Goal: Transaction & Acquisition: Purchase product/service

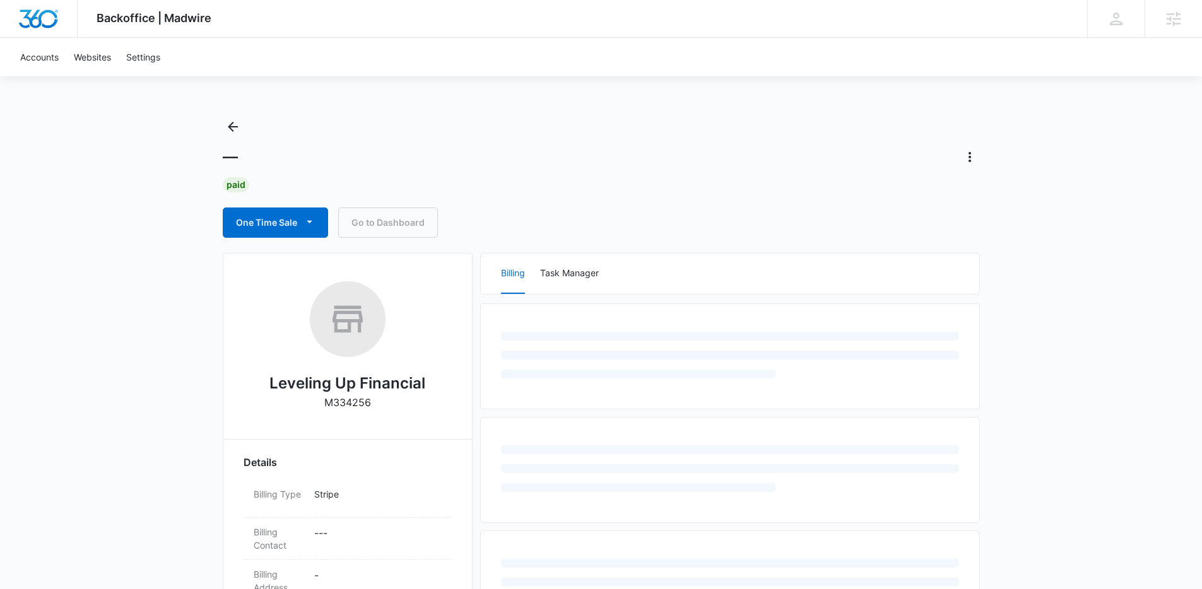
scroll to position [28, 0]
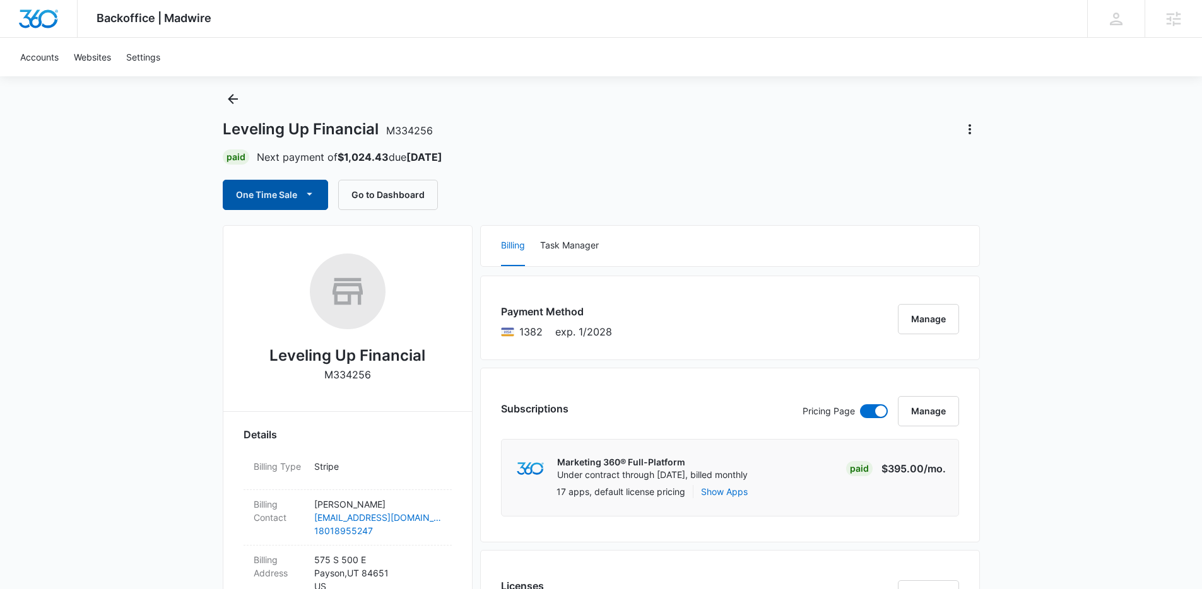
click at [294, 200] on button "One Time Sale" at bounding box center [275, 195] width 105 height 30
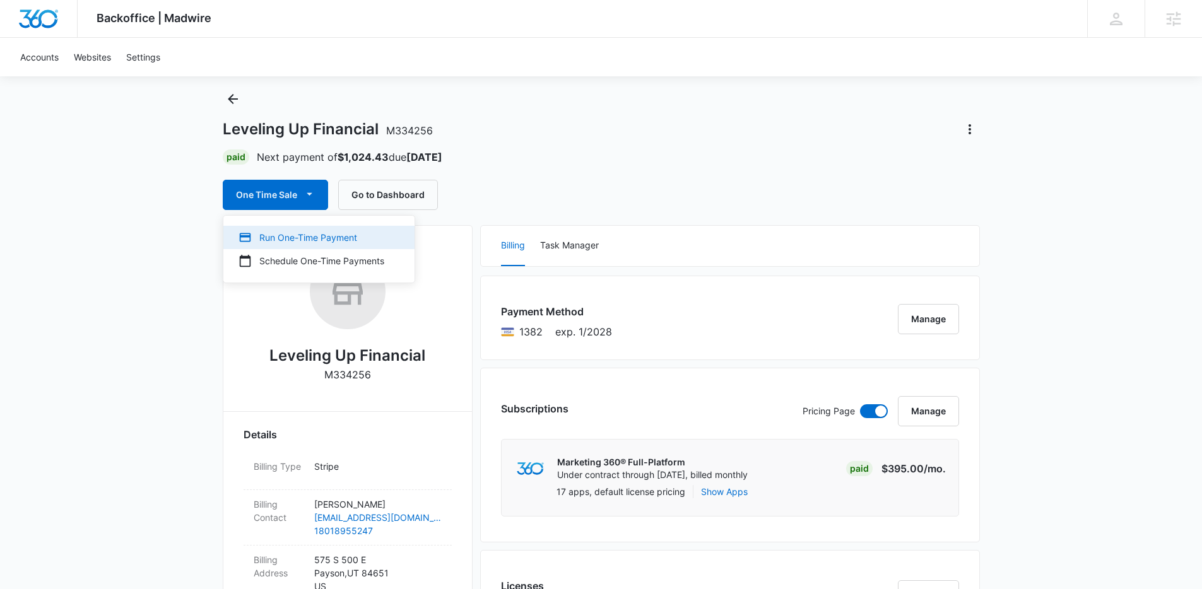
click at [313, 239] on div "Run One-Time Payment" at bounding box center [311, 237] width 146 height 13
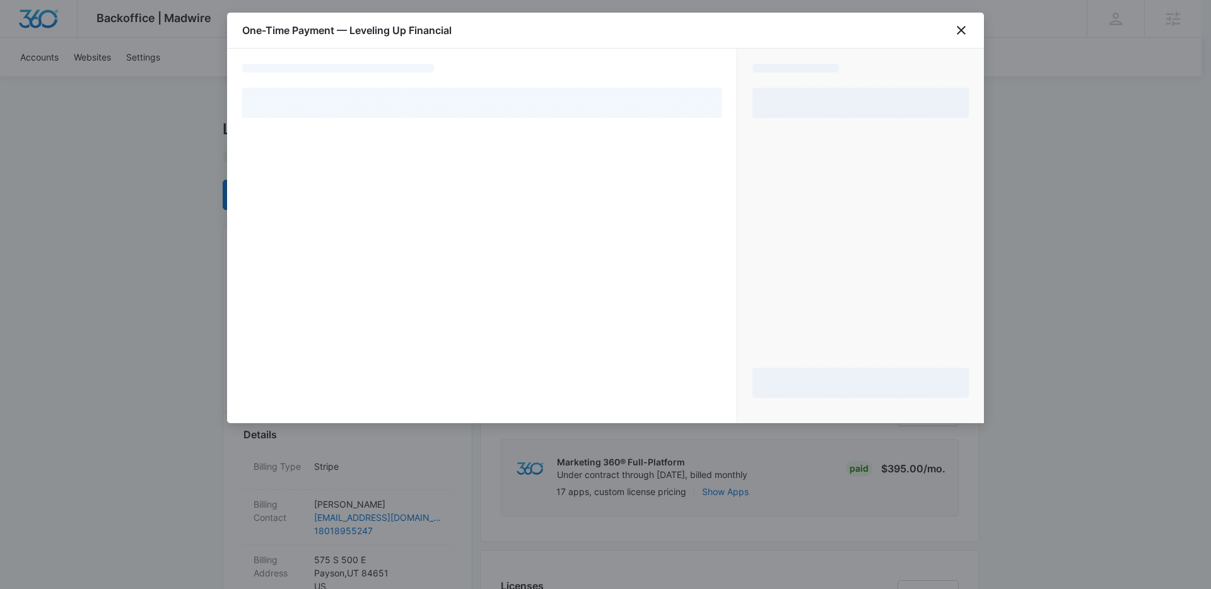
select select "pm_1RjPPcA4n8RTgNjUX9BuSCKt"
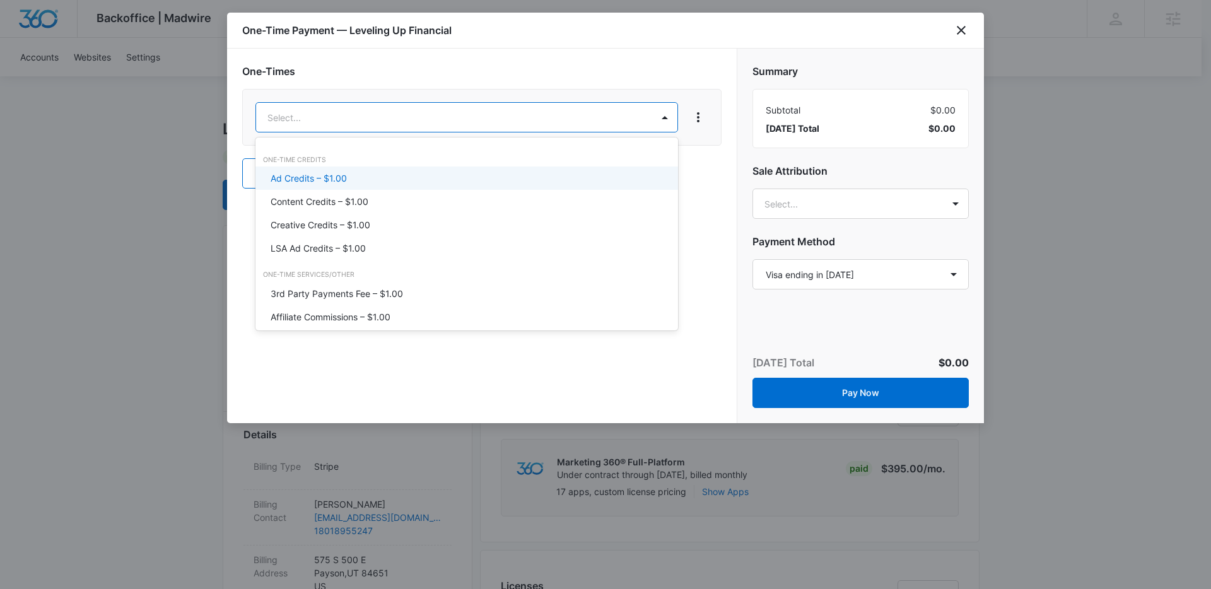
click at [385, 181] on div "Ad Credits – $1.00" at bounding box center [466, 178] width 390 height 13
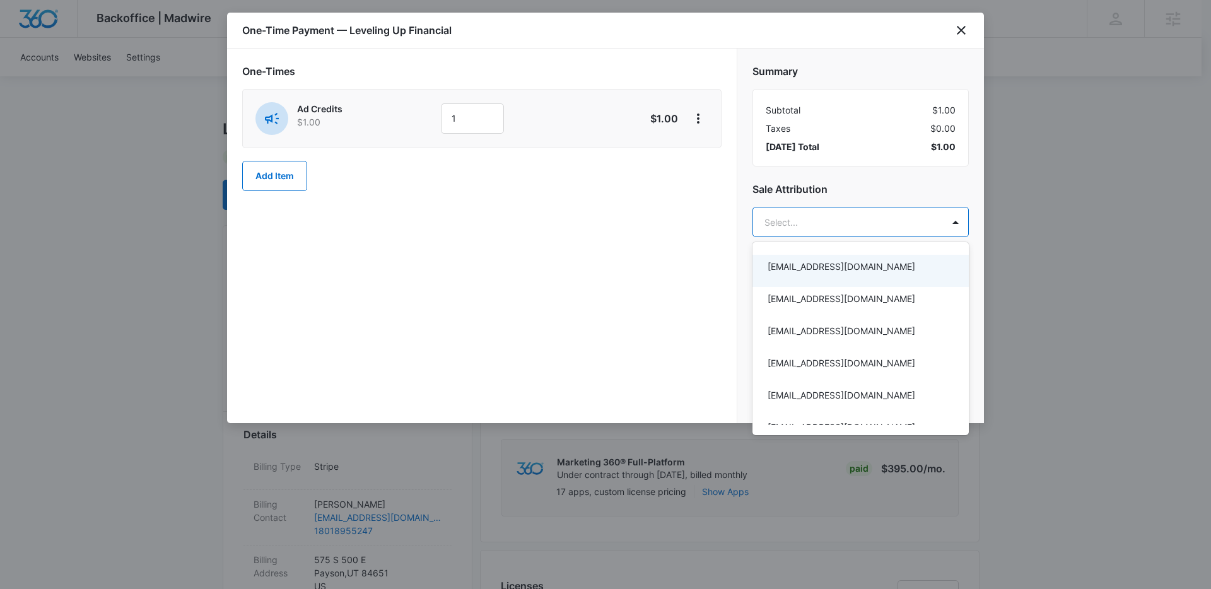
click at [474, 104] on div at bounding box center [605, 294] width 1211 height 589
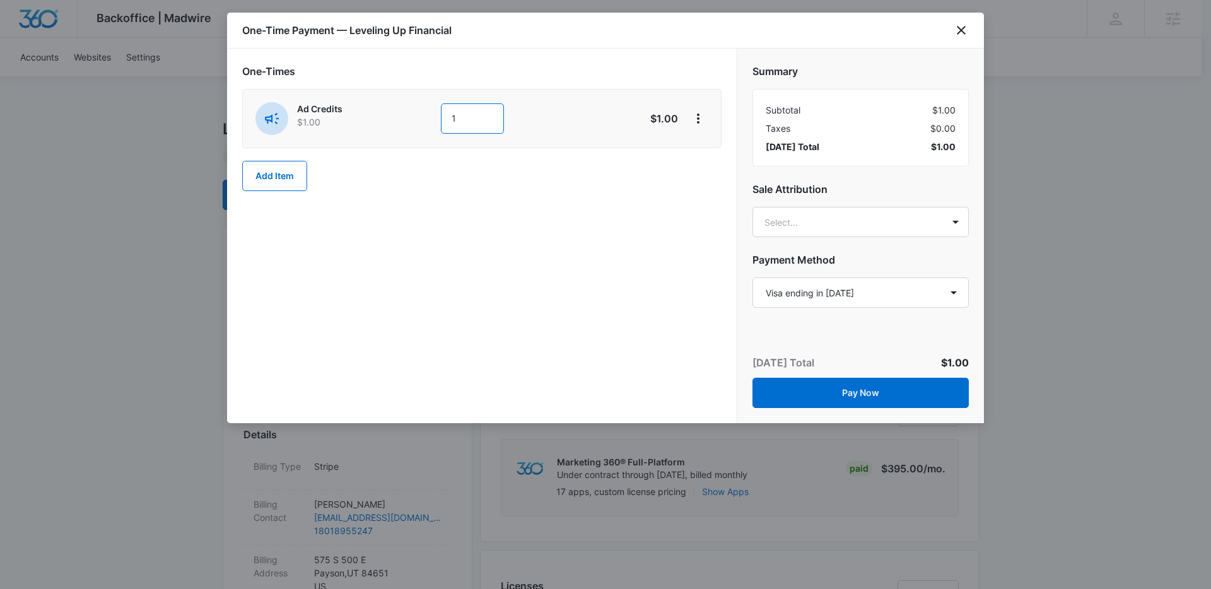
click at [466, 120] on input "1" at bounding box center [472, 118] width 63 height 30
type input "600"
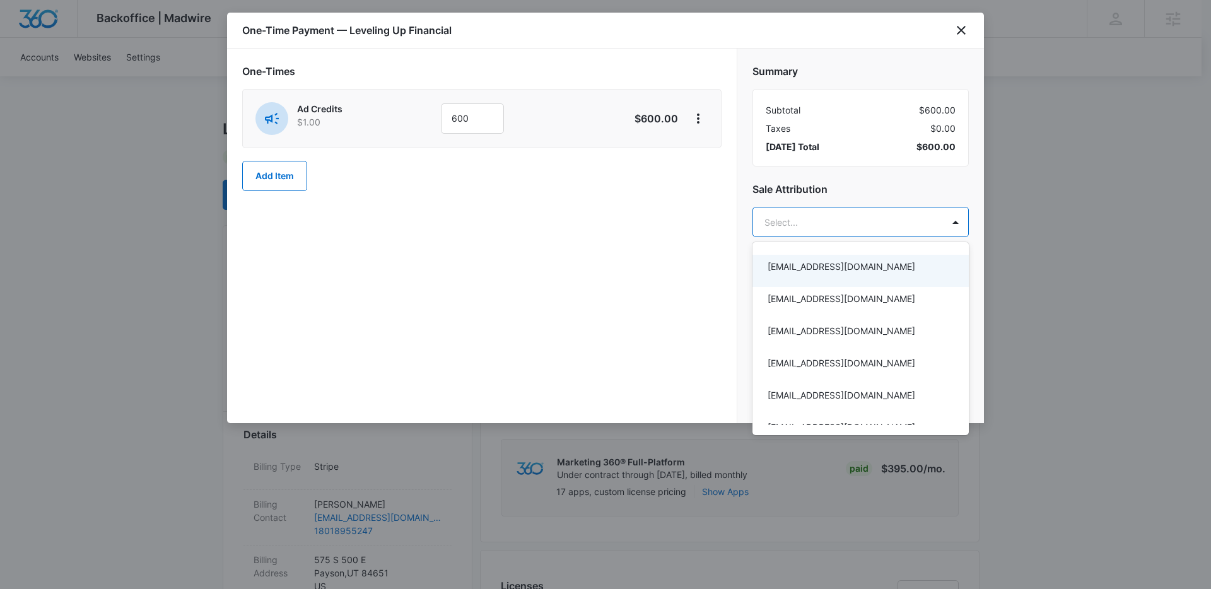
click at [812, 232] on div at bounding box center [605, 294] width 1211 height 589
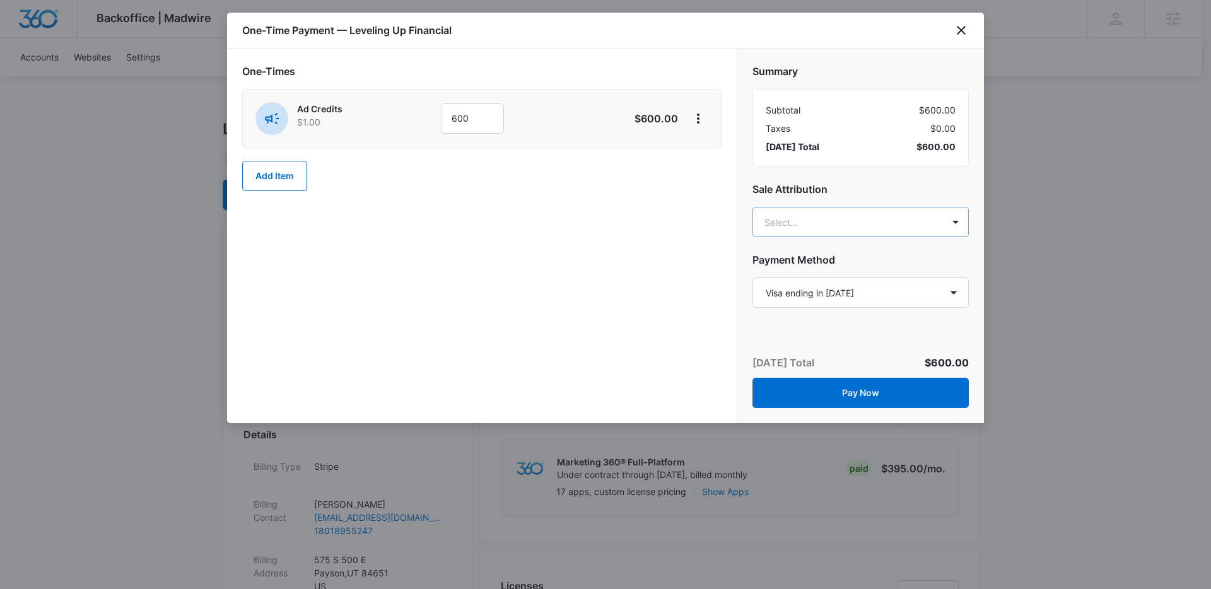
type input "[DOMAIN_NAME]"
click at [823, 278] on p "[EMAIL_ADDRESS][PERSON_NAME][DOMAIN_NAME]" at bounding box center [860, 286] width 184 height 26
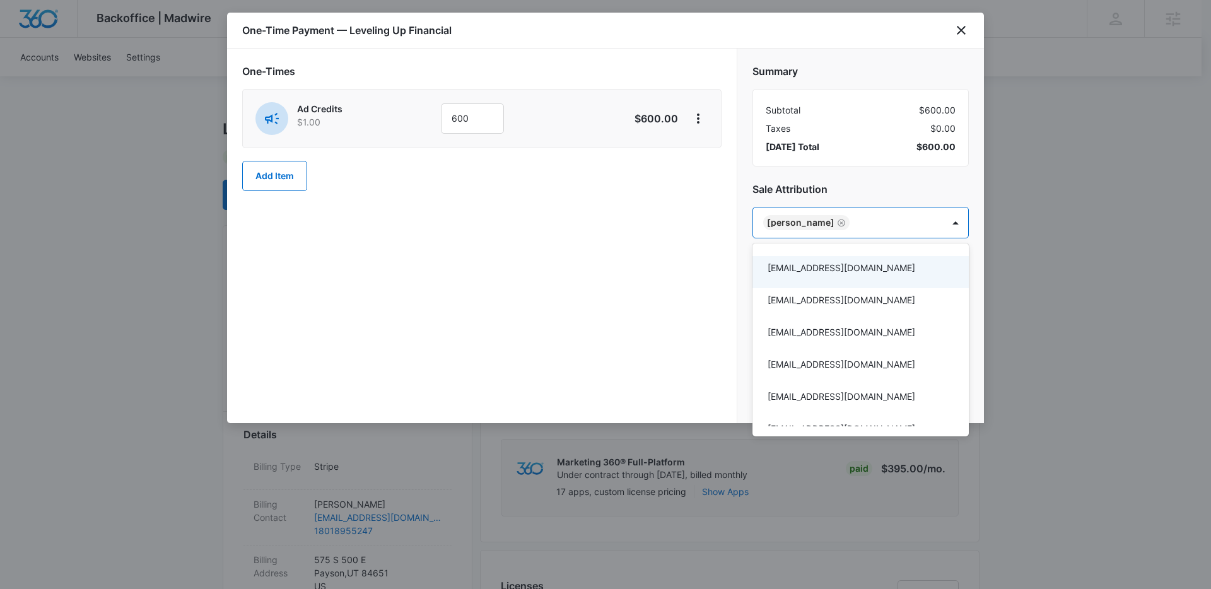
click at [705, 216] on div at bounding box center [605, 294] width 1211 height 589
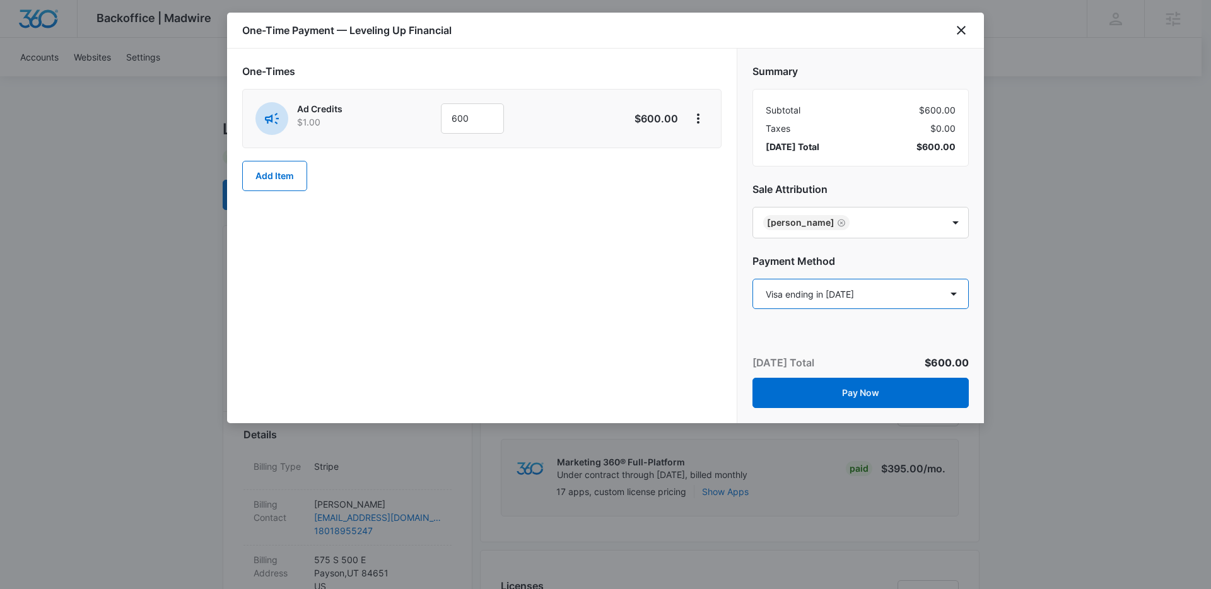
click at [831, 283] on select "Select a payment method Mastercard ending in 4139 Visa ending in [DATE] New pay…" at bounding box center [860, 294] width 216 height 30
select select "pm_1RuxH7A4n8RTgNjUKyrismhm"
click at [752, 279] on select "Select a payment method Mastercard ending in 4139 Visa ending in [DATE] New pay…" at bounding box center [860, 294] width 216 height 30
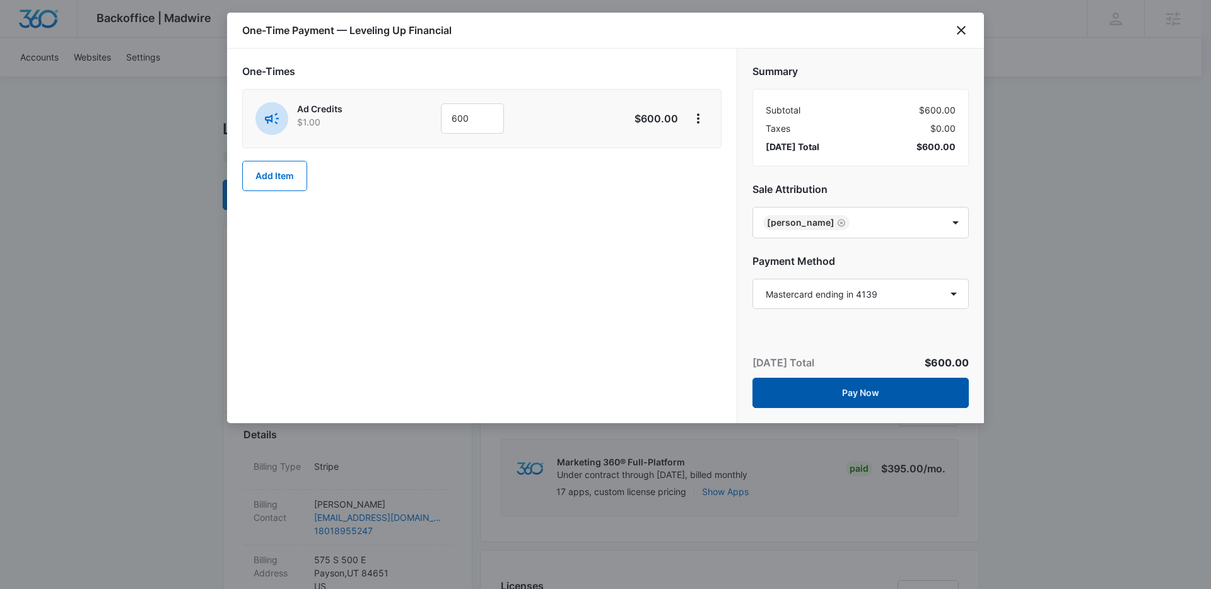
click at [860, 389] on button "Pay Now" at bounding box center [860, 393] width 216 height 30
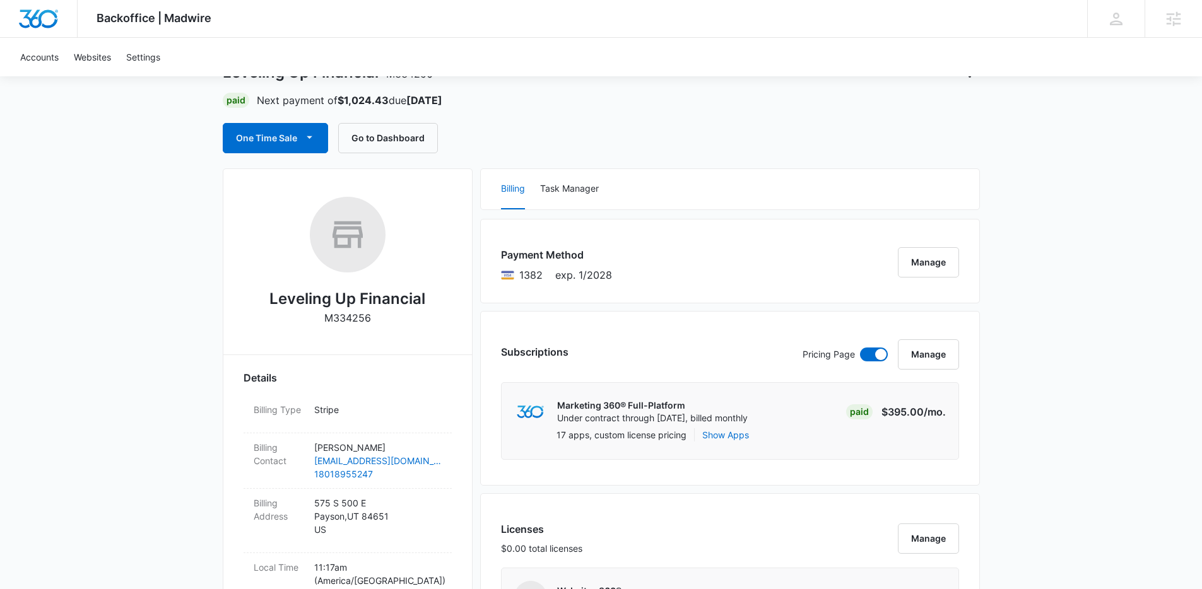
scroll to position [0, 0]
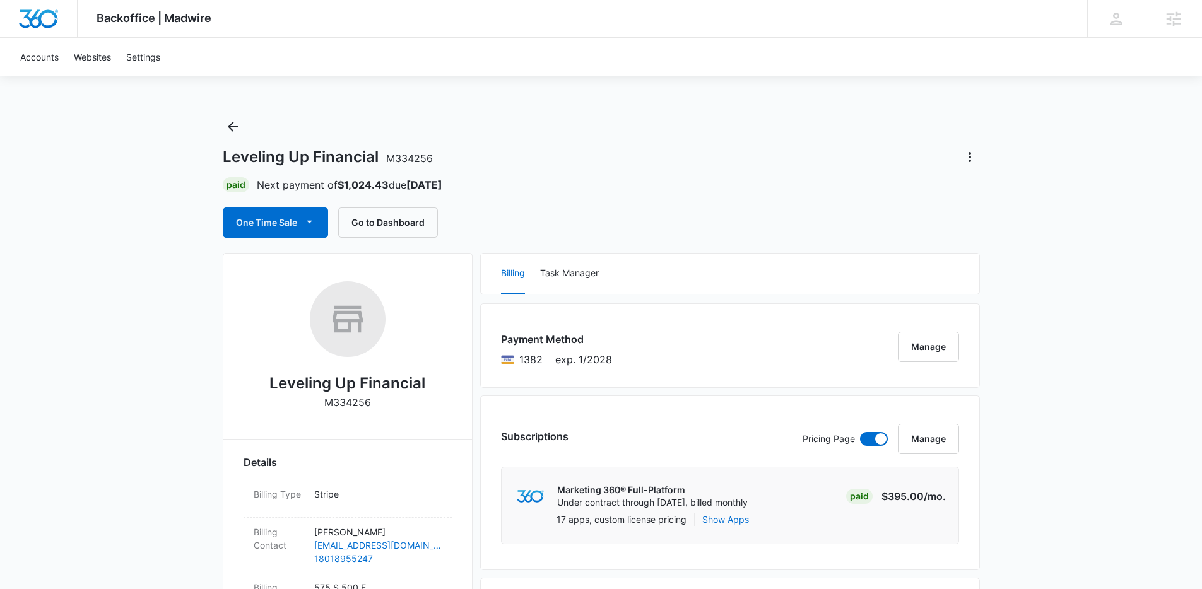
click at [577, 185] on div "Paid Next payment of $1,024.43 due [DATE]" at bounding box center [601, 184] width 757 height 15
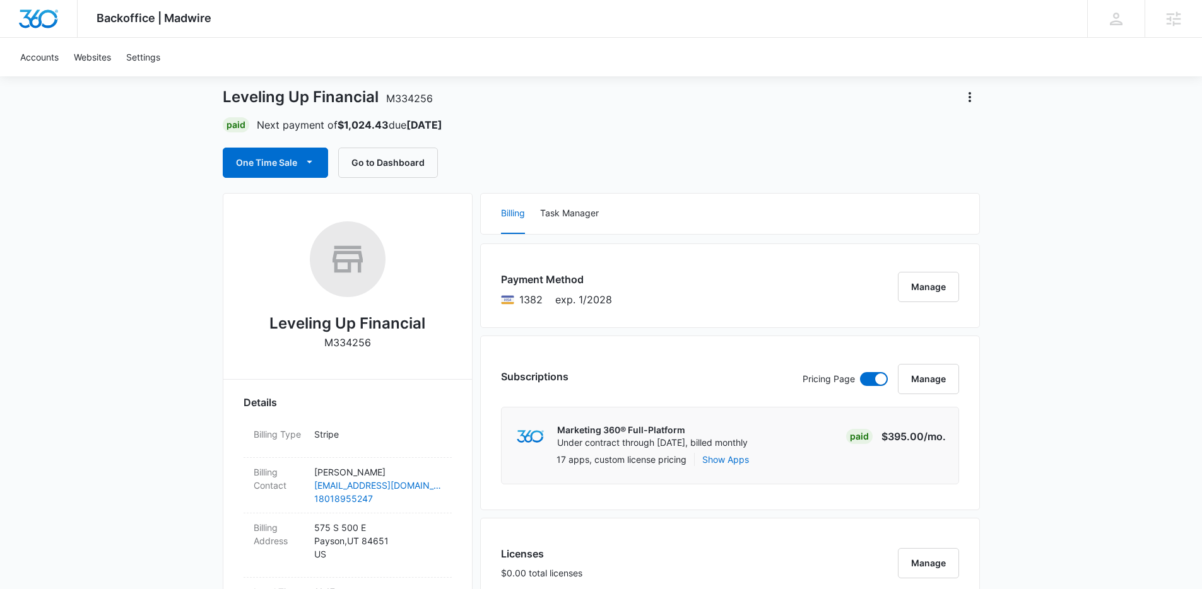
scroll to position [63, 0]
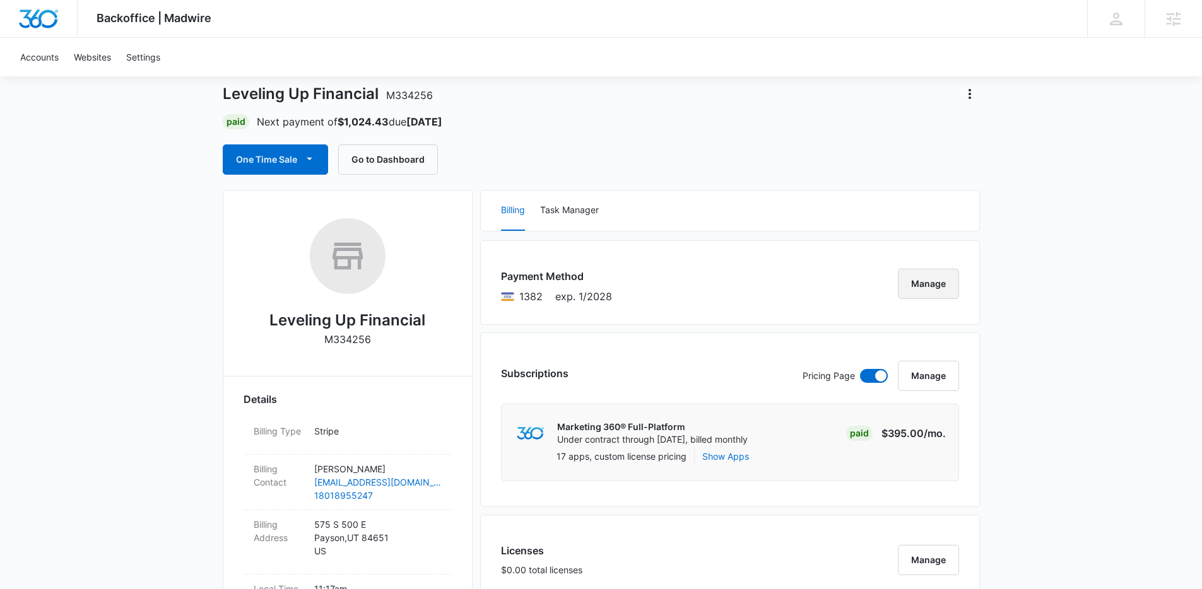
click at [915, 288] on button "Manage" at bounding box center [928, 284] width 61 height 30
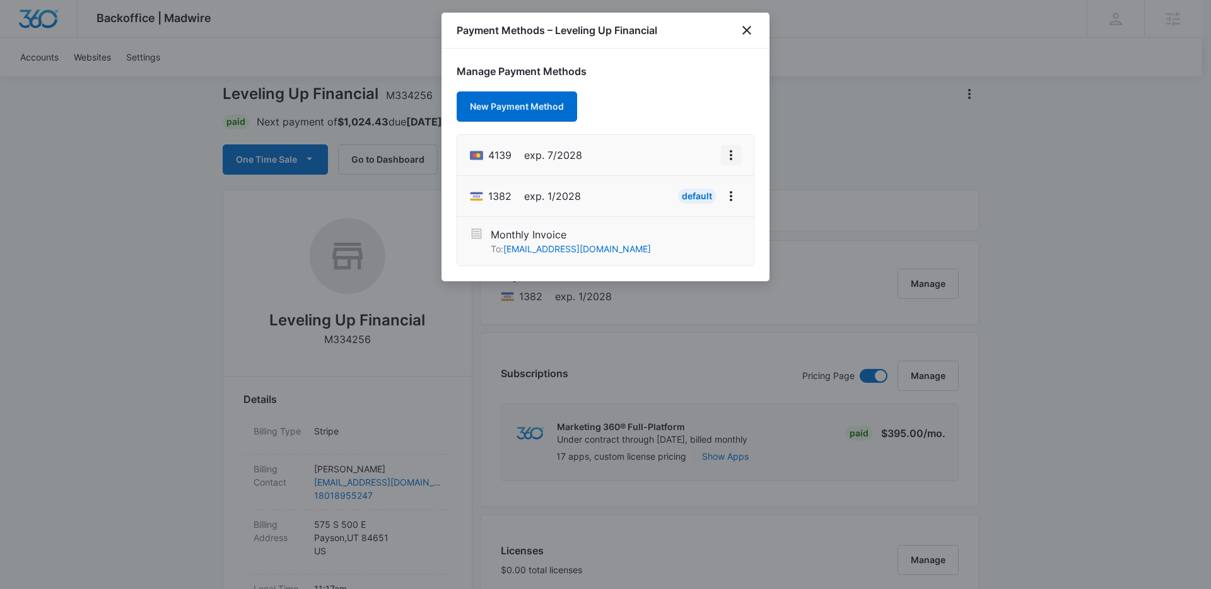
click at [730, 151] on icon "View More" at bounding box center [731, 155] width 3 height 10
click at [705, 150] on li "4139 exp. 7/2028 Edit Card Set As Default Delete Card" at bounding box center [605, 155] width 296 height 41
click at [731, 158] on icon "View More" at bounding box center [731, 155] width 3 height 10
click at [700, 209] on div "Set As Default" at bounding box center [681, 209] width 59 height 9
click at [745, 33] on icon "close" at bounding box center [746, 30] width 15 height 15
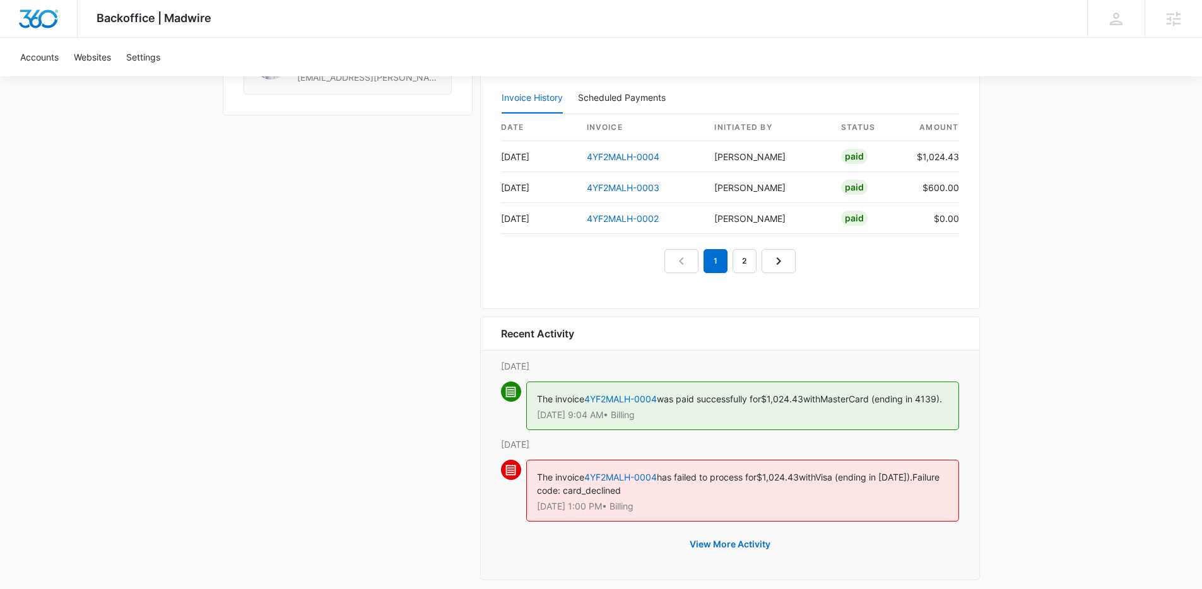
scroll to position [1228, 0]
